Goal: Task Accomplishment & Management: Manage account settings

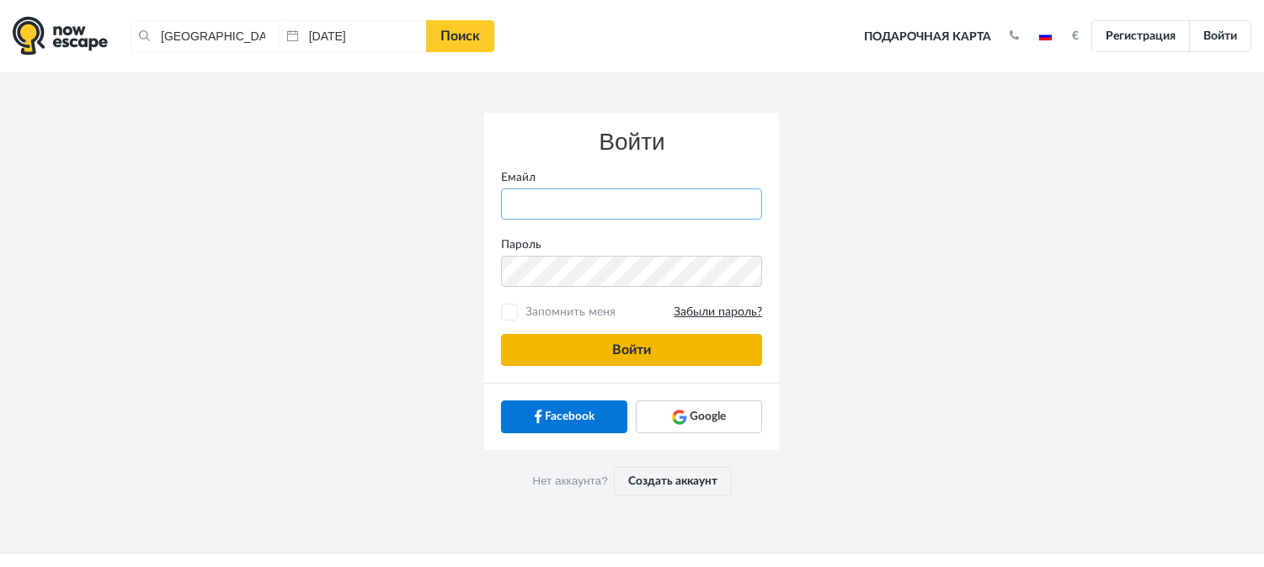
type input "[PERSON_NAME][EMAIL_ADDRESS][DOMAIN_NAME]"
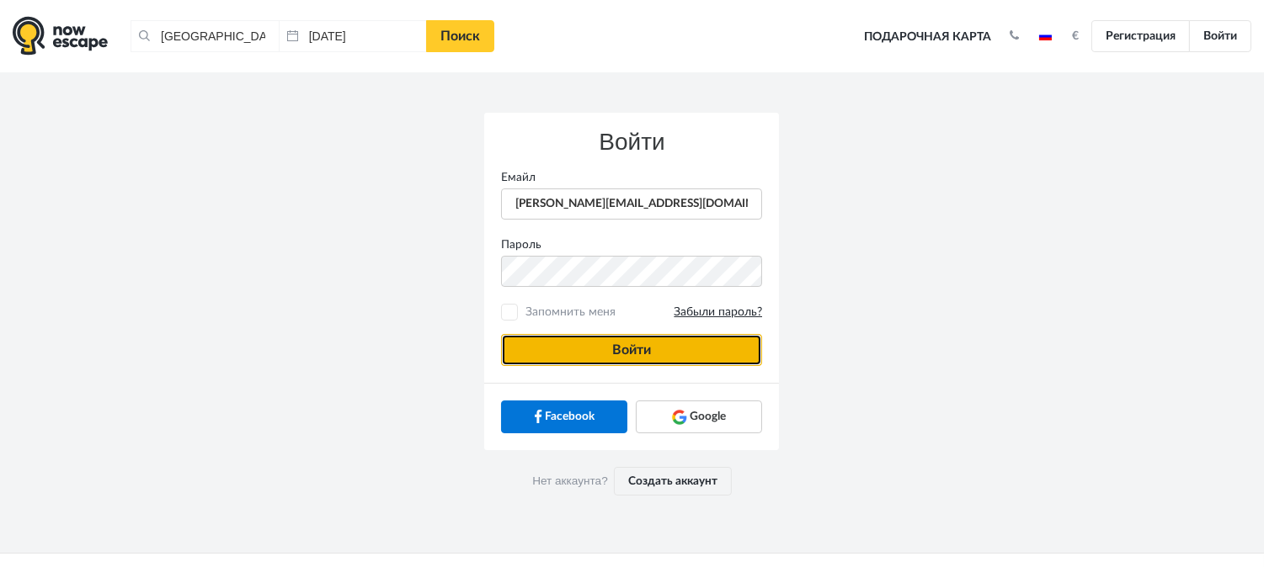
click at [570, 342] on button "Войти" at bounding box center [631, 350] width 261 height 32
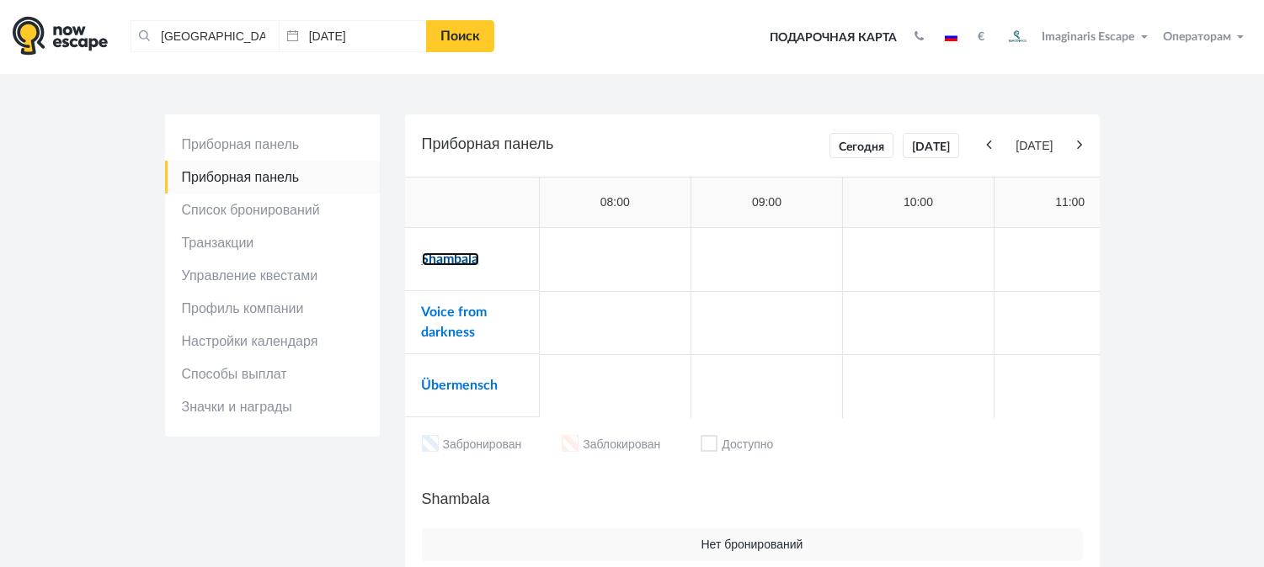
click at [428, 263] on link "Shambala" at bounding box center [450, 259] width 57 height 13
click at [426, 334] on link "Voice from darkness" at bounding box center [455, 323] width 66 height 34
click at [478, 388] on link "Übermensch" at bounding box center [460, 385] width 77 height 13
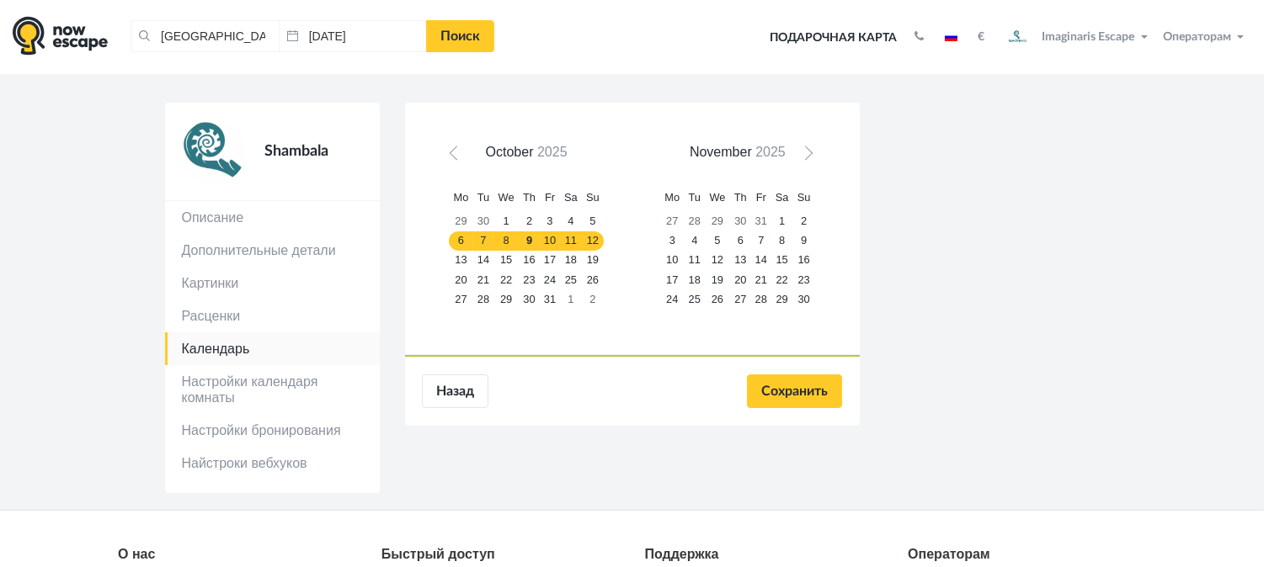
scroll to position [81, 0]
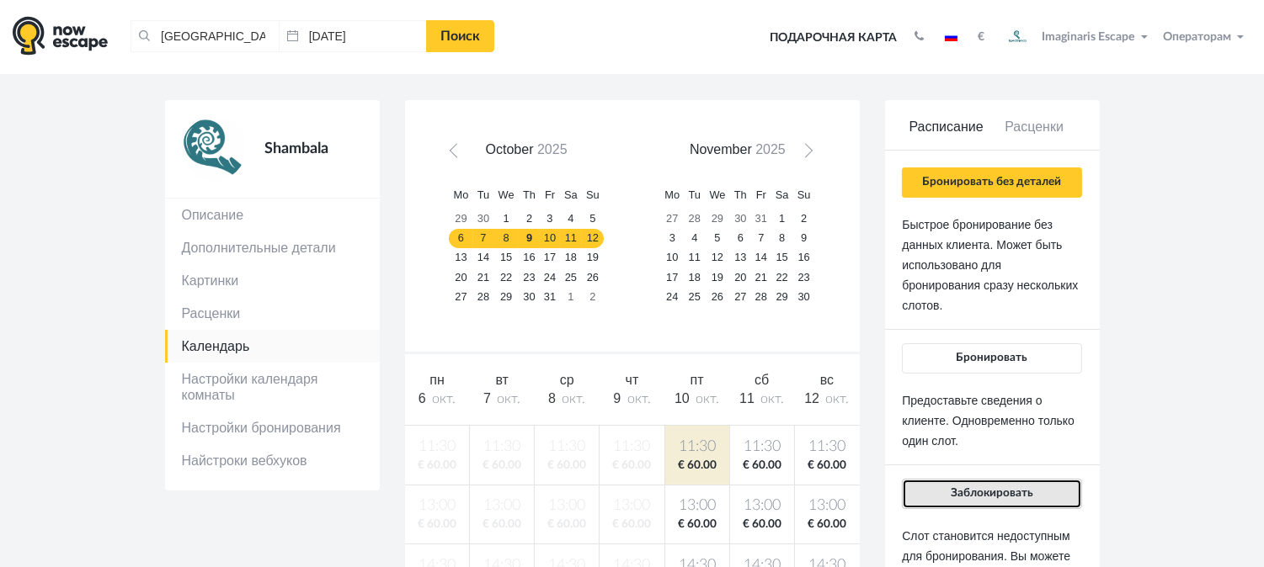
click at [998, 486] on button "Заблокировать" at bounding box center [991, 494] width 179 height 30
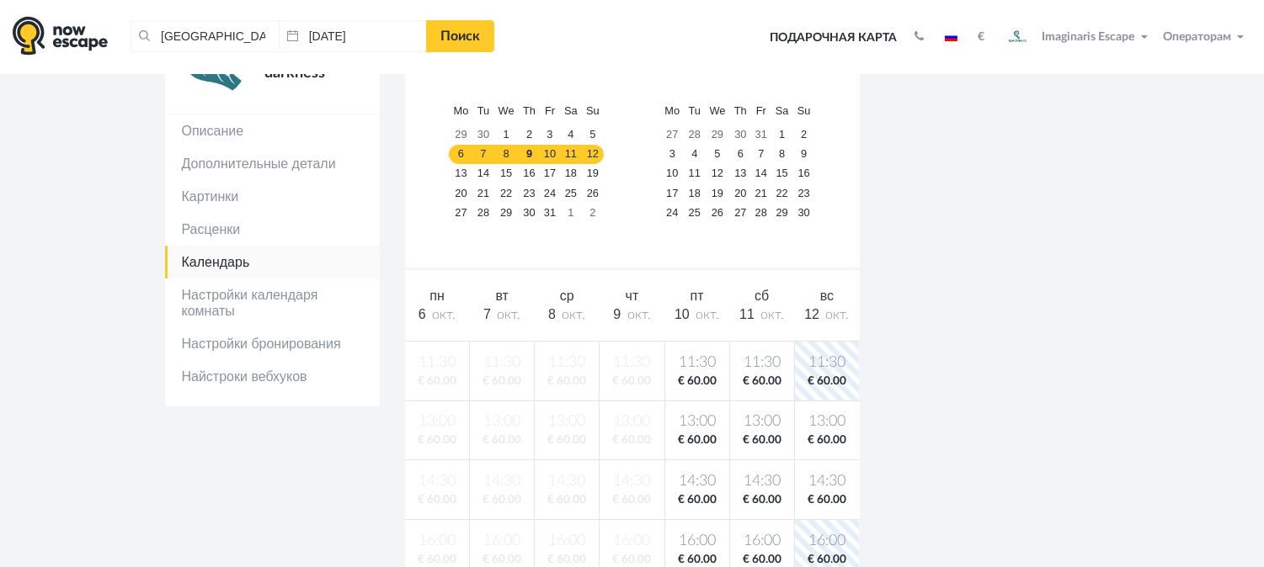
scroll to position [177, 0]
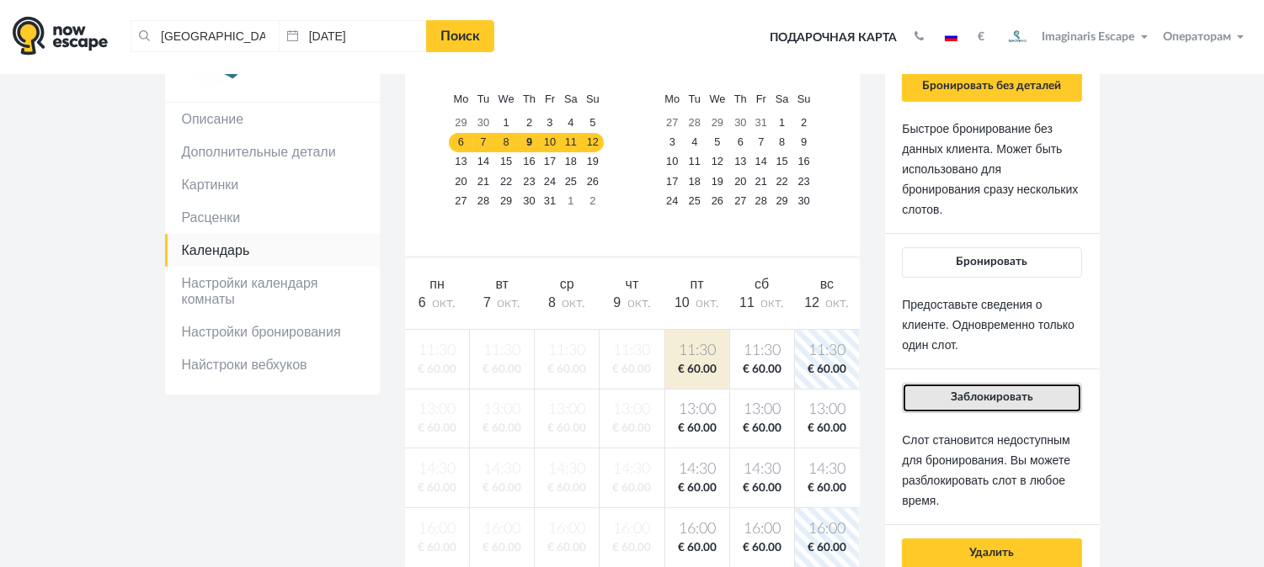
click at [923, 396] on button "Заблокировать" at bounding box center [991, 398] width 179 height 30
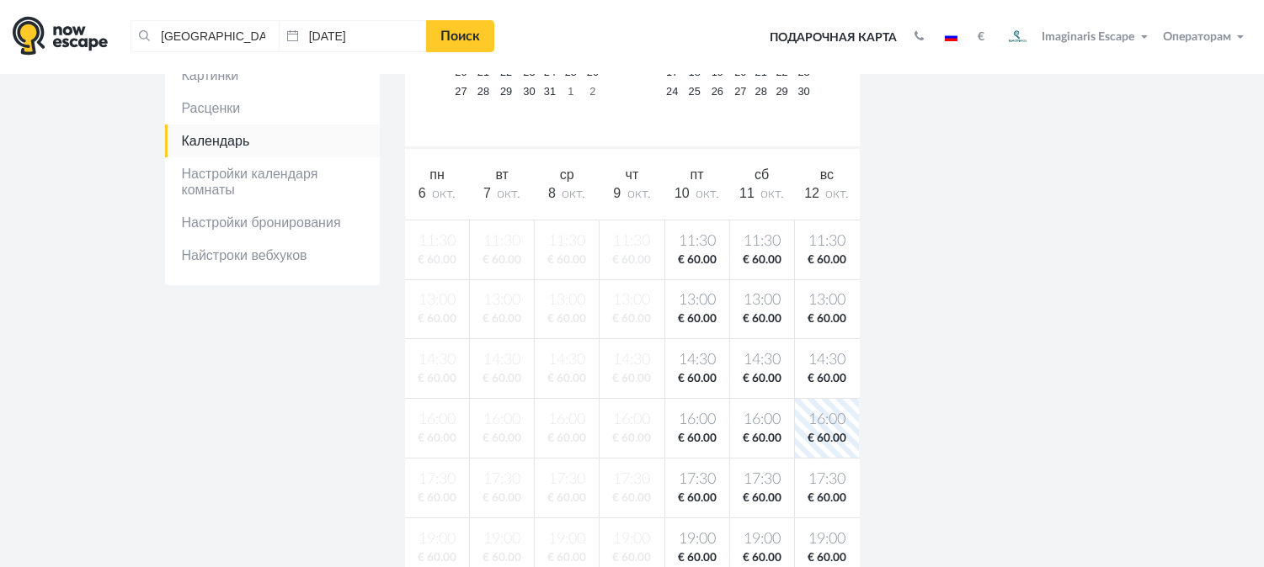
scroll to position [359, 0]
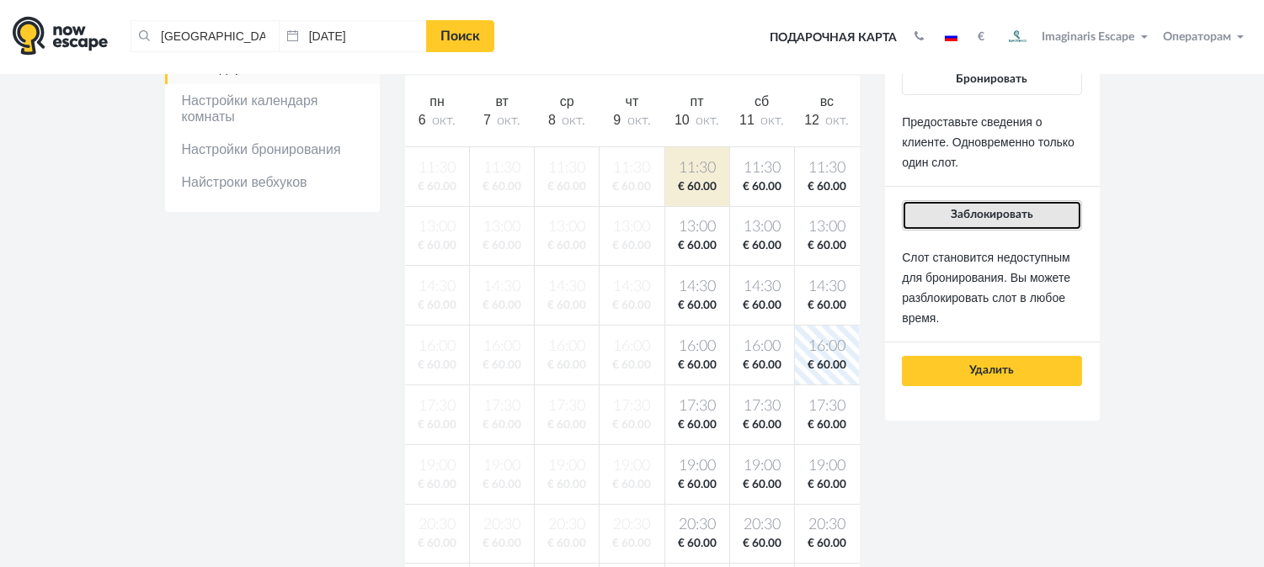
click at [1019, 225] on button "Заблокировать" at bounding box center [991, 215] width 179 height 30
